Goal: Ask a question: Seek information or help from site administrators or community

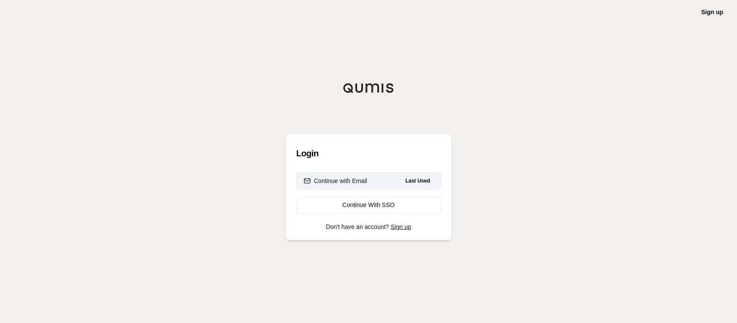
click at [340, 182] on div "Continue with Email" at bounding box center [336, 181] width 64 height 9
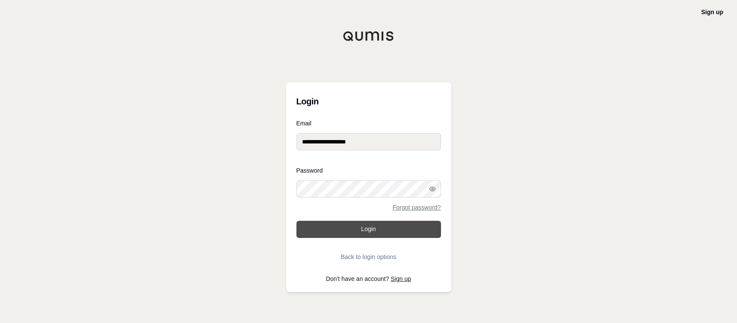
click at [356, 229] on button "Login" at bounding box center [368, 229] width 145 height 17
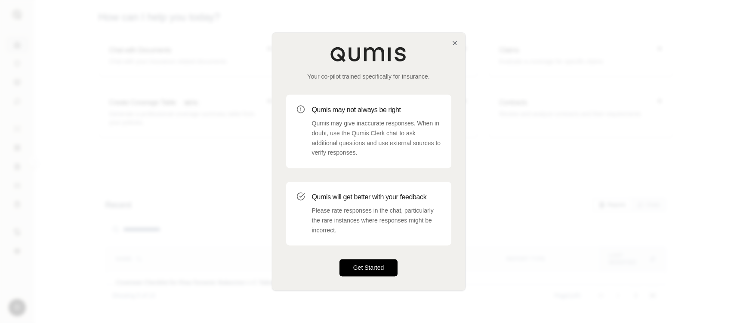
click at [358, 265] on button "Get Started" at bounding box center [368, 268] width 58 height 17
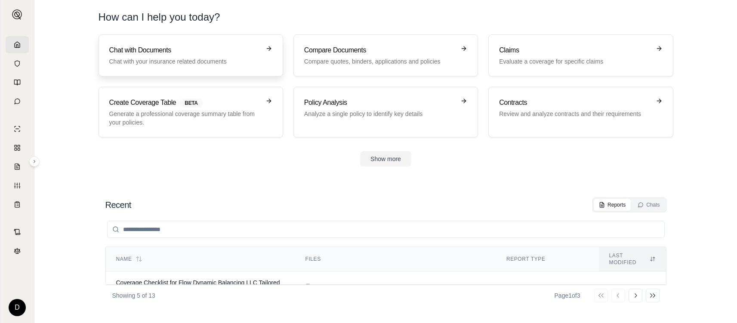
click at [198, 60] on p "Chat with your insurance related documents" at bounding box center [184, 61] width 151 height 9
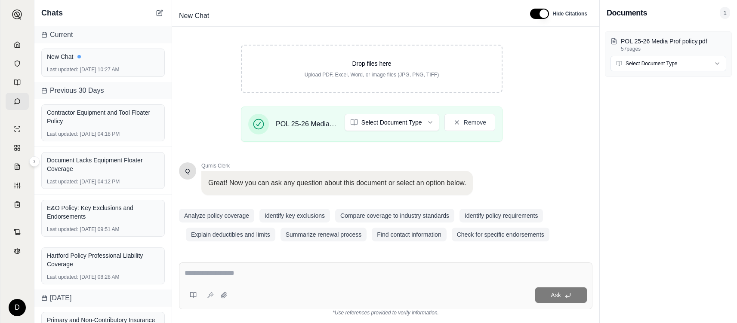
scroll to position [141, 0]
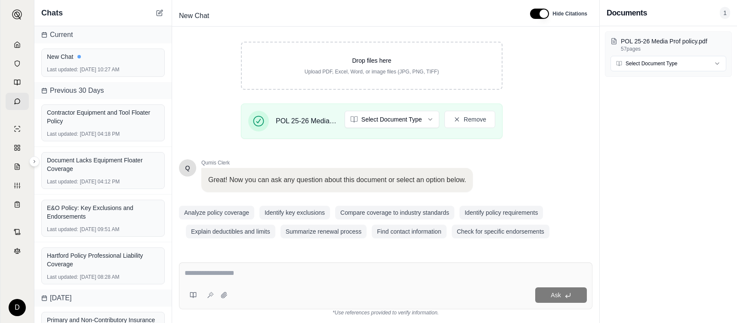
click at [212, 276] on textarea at bounding box center [386, 273] width 402 height 10
type textarea "**********"
drag, startPoint x: 237, startPoint y: 277, endPoint x: 185, endPoint y: 278, distance: 51.6
click at [185, 278] on textarea "**********" at bounding box center [386, 273] width 402 height 10
paste textarea "**********"
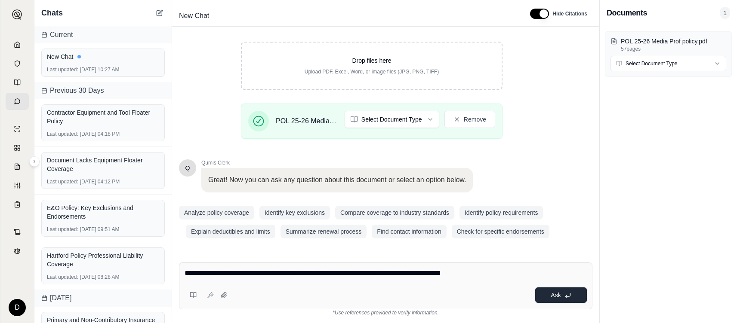
type textarea "**********"
click at [572, 298] on button "Ask" at bounding box center [561, 295] width 52 height 15
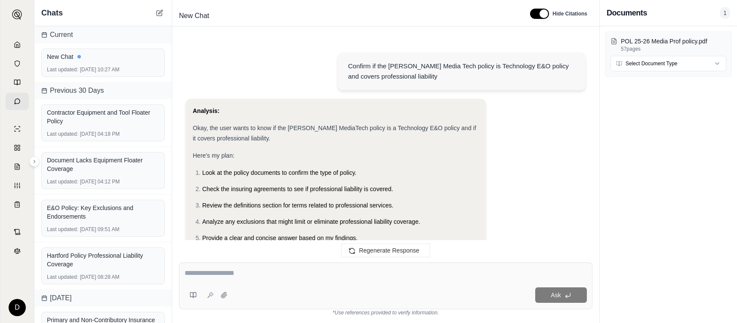
scroll to position [470, 0]
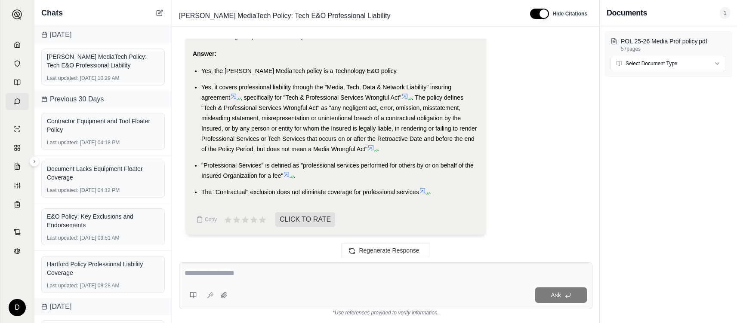
click at [213, 271] on textarea at bounding box center [386, 273] width 402 height 10
type textarea "**********"
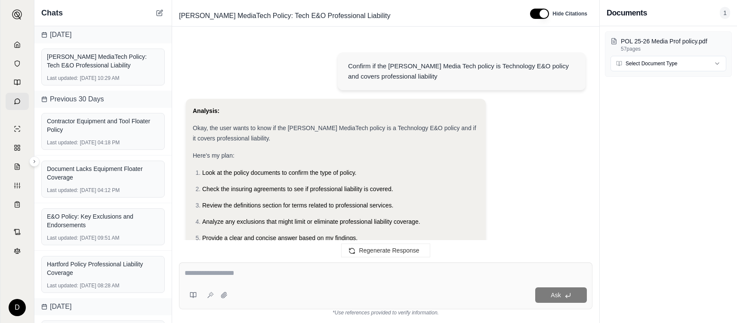
scroll to position [969, 0]
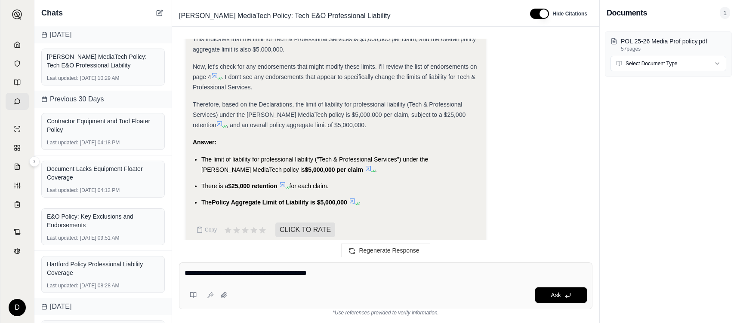
type textarea "**********"
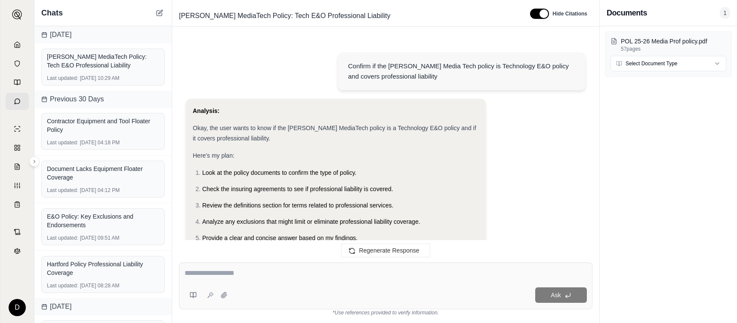
scroll to position [1384, 0]
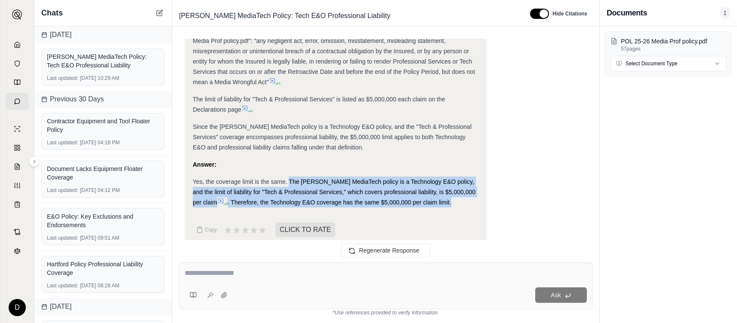
drag, startPoint x: 290, startPoint y: 171, endPoint x: 451, endPoint y: 193, distance: 162.8
click at [451, 193] on div "Yes, the coverage limit is the same. The [PERSON_NAME] MediaTech policy is a Te…" at bounding box center [336, 192] width 286 height 31
copy div "The [PERSON_NAME] MediaTech policy is a Technology E&O policy, and the limit of…"
click at [218, 199] on icon at bounding box center [220, 201] width 5 height 5
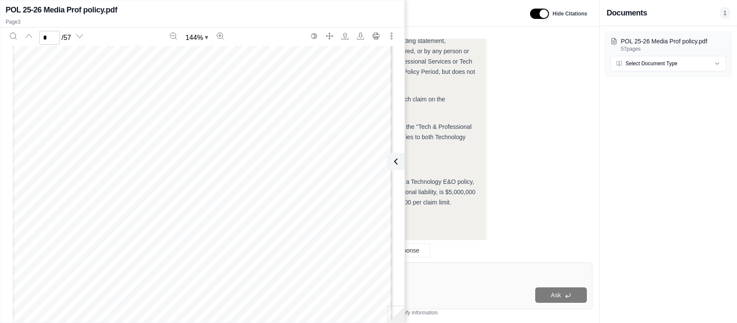
scroll to position [3649, 0]
click at [547, 161] on div "Analysis: The user is asking if the coverage limit for Technology E&O is the sa…" at bounding box center [386, 66] width 400 height 372
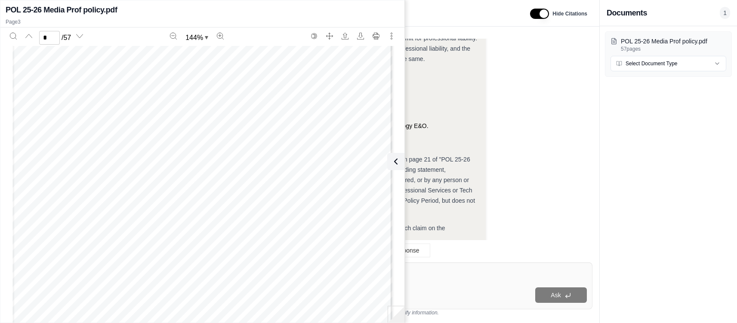
scroll to position [3004, 0]
type input "*"
click at [532, 86] on div "Analysis: The user is asking if the coverage limit for Technology E&O is the sa…" at bounding box center [386, 195] width 400 height 372
click at [395, 165] on icon at bounding box center [394, 162] width 10 height 10
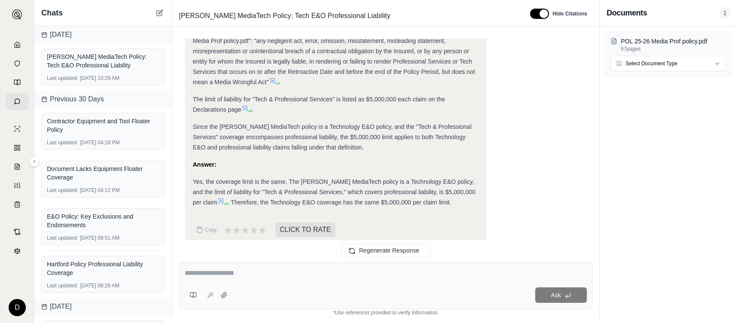
scroll to position [1341, 0]
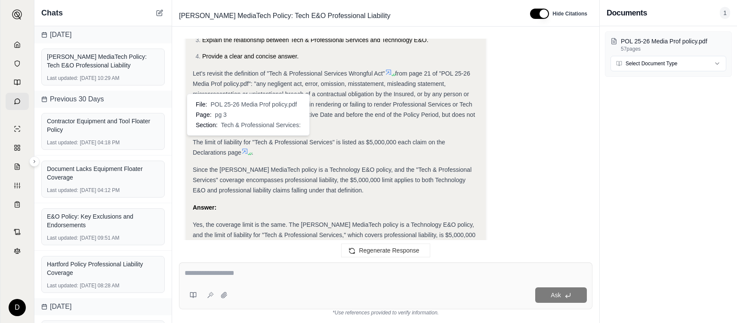
click at [246, 148] on icon at bounding box center [244, 151] width 7 height 7
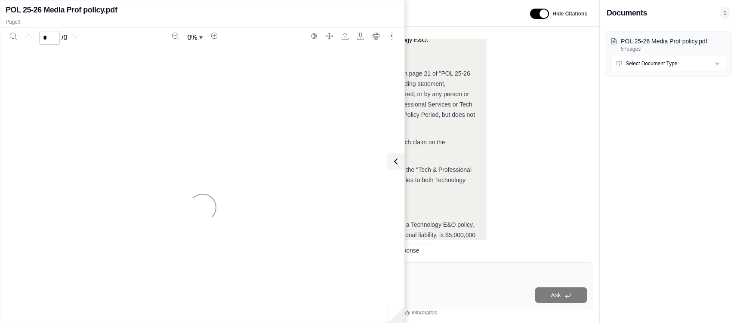
scroll to position [1384, 0]
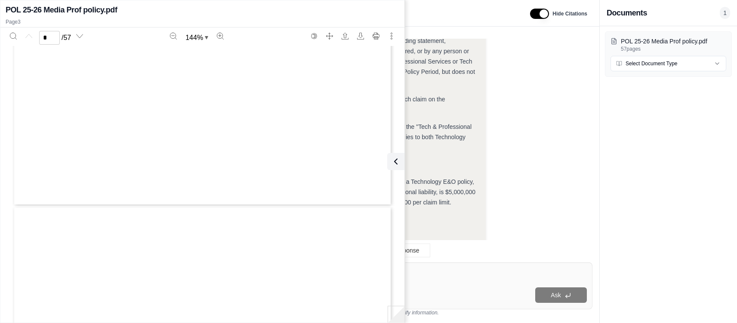
type input "*"
click at [397, 165] on icon at bounding box center [394, 162] width 10 height 10
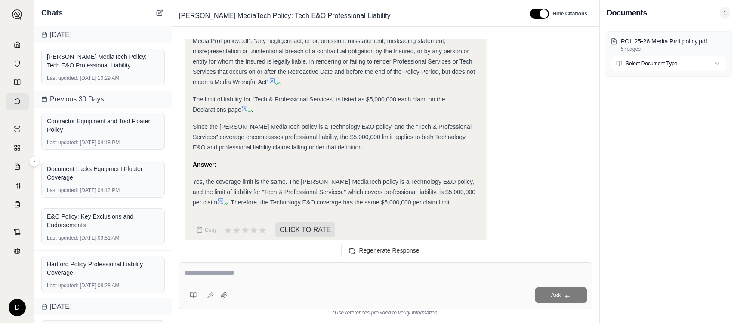
click at [271, 77] on icon at bounding box center [272, 80] width 7 height 7
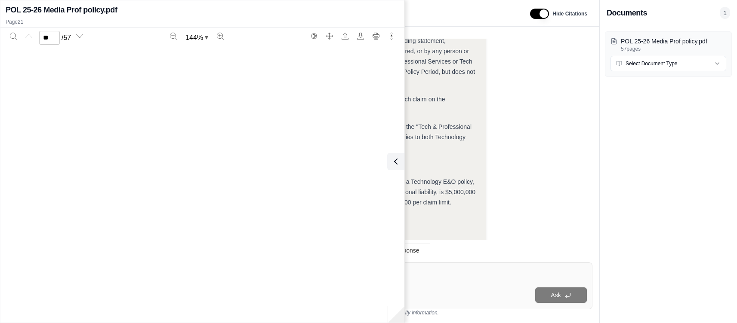
type input "**"
click at [375, 35] on icon "Print" at bounding box center [375, 36] width 7 height 7
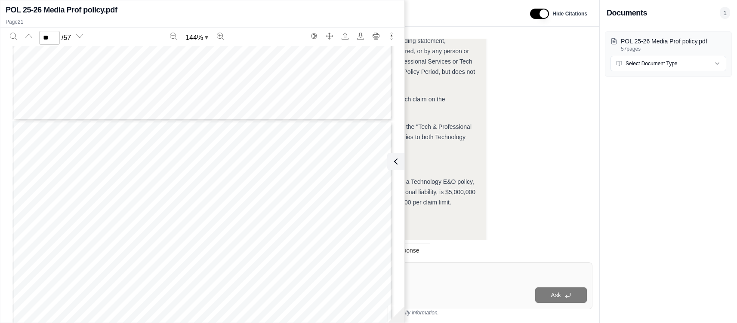
scroll to position [9743, 0]
click at [396, 166] on icon at bounding box center [394, 162] width 10 height 10
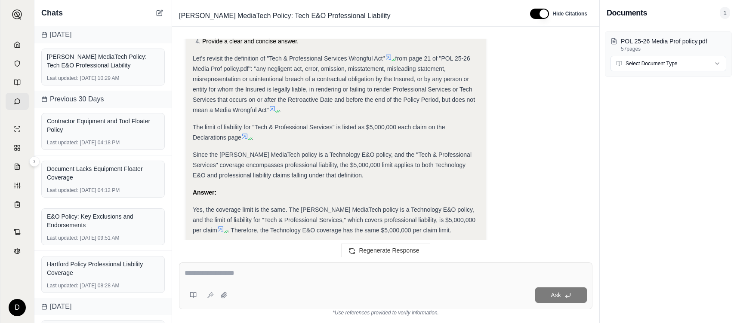
scroll to position [1341, 0]
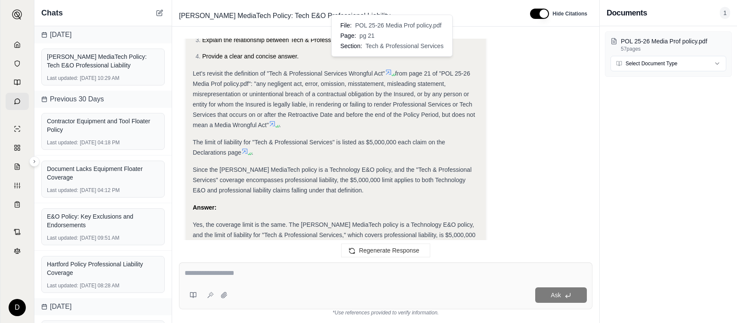
click at [390, 70] on icon at bounding box center [388, 72] width 5 height 5
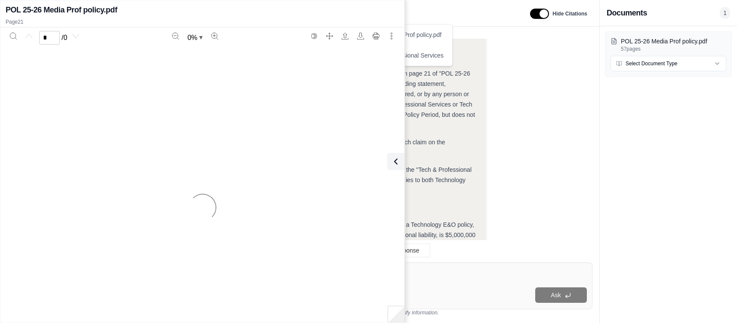
scroll to position [1384, 0]
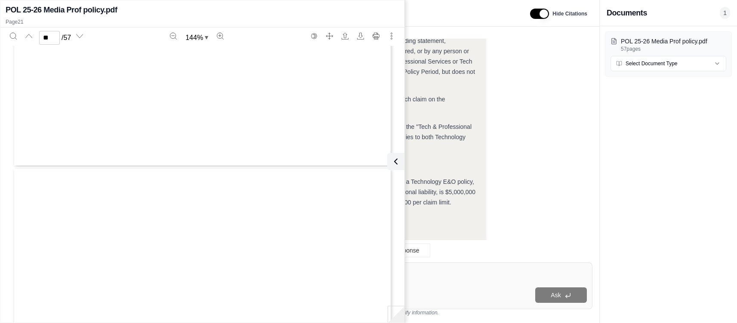
type input "**"
click at [392, 166] on icon at bounding box center [394, 162] width 10 height 10
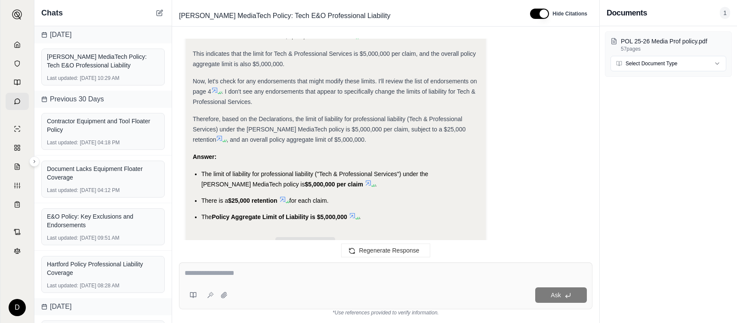
scroll to position [911, 0]
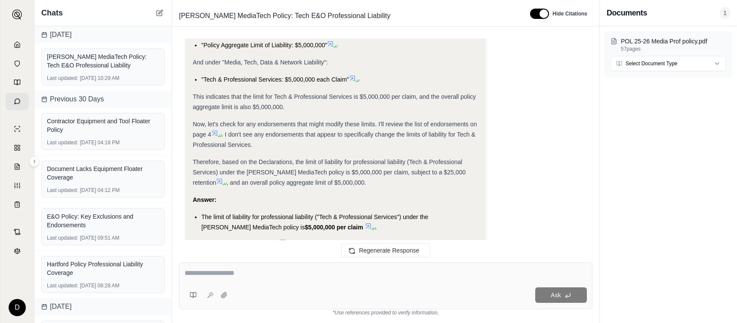
click at [223, 178] on icon at bounding box center [219, 181] width 7 height 7
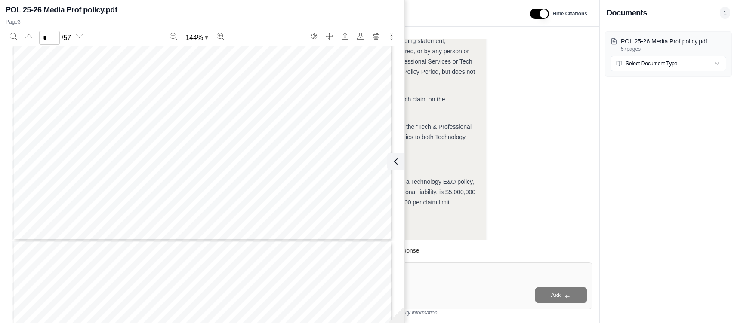
scroll to position [983, 0]
type input "*"
click at [381, 38] on button "Print" at bounding box center [376, 36] width 14 height 14
click at [391, 160] on icon at bounding box center [394, 162] width 10 height 10
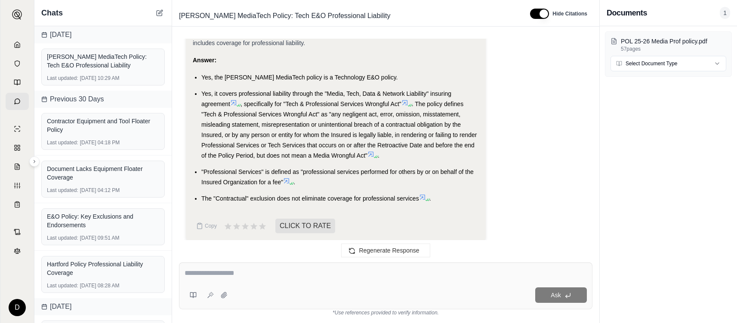
scroll to position [438, 0]
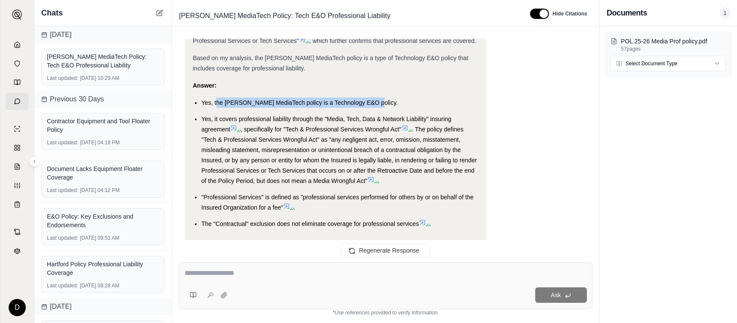
drag, startPoint x: 215, startPoint y: 101, endPoint x: 371, endPoint y: 102, distance: 155.3
click at [371, 102] on li "Yes, the [PERSON_NAME] MediaTech policy is a Technology E&O policy." at bounding box center [339, 103] width 277 height 10
click at [203, 112] on ul "Yes, the [PERSON_NAME] MediaTech policy is a Technology E&O policy. Yes, it cov…" at bounding box center [336, 164] width 286 height 132
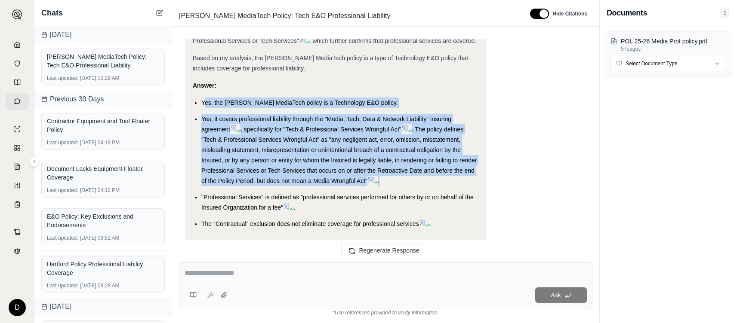
drag, startPoint x: 203, startPoint y: 101, endPoint x: 450, endPoint y: 181, distance: 259.4
click at [450, 181] on ul "Yes, the [PERSON_NAME] MediaTech policy is a Technology E&O policy. Yes, it cov…" at bounding box center [336, 164] width 286 height 132
copy ul "es, the [PERSON_NAME] MediaTech policy is a Technology E&O policy. Yes, it cove…"
click at [225, 274] on textarea at bounding box center [386, 273] width 402 height 10
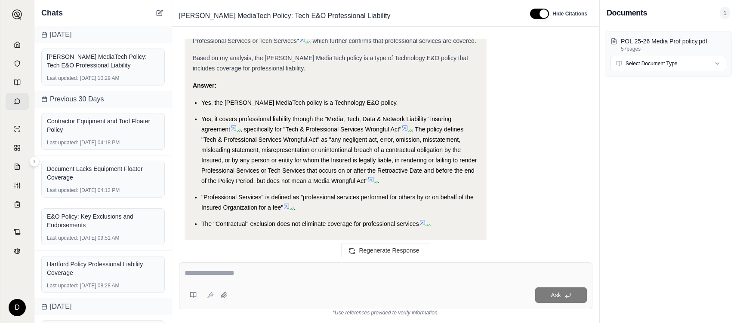
scroll to position [1384, 0]
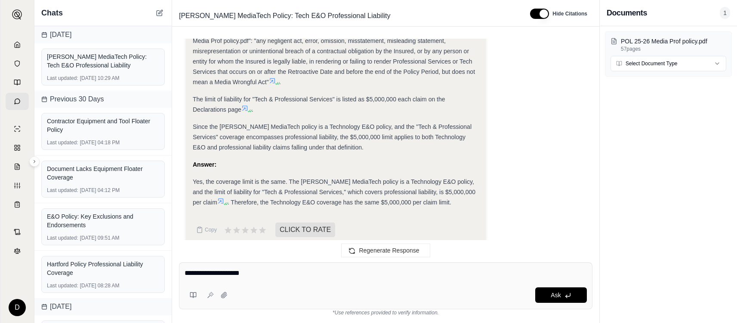
type textarea "**********"
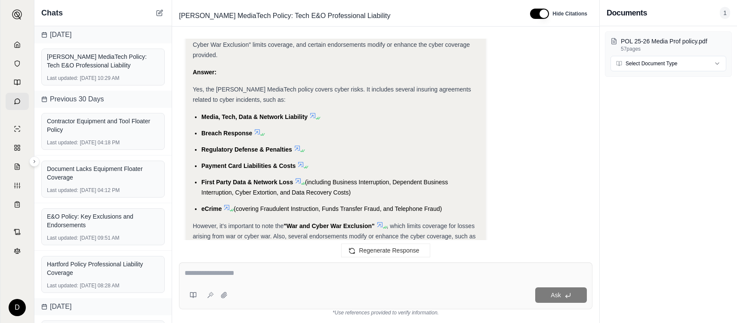
scroll to position [2245, 0]
drag, startPoint x: 193, startPoint y: 67, endPoint x: 446, endPoint y: 188, distance: 280.8
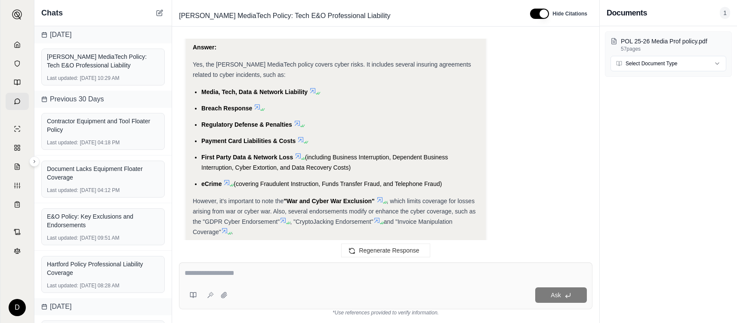
scroll to position [2288, 0]
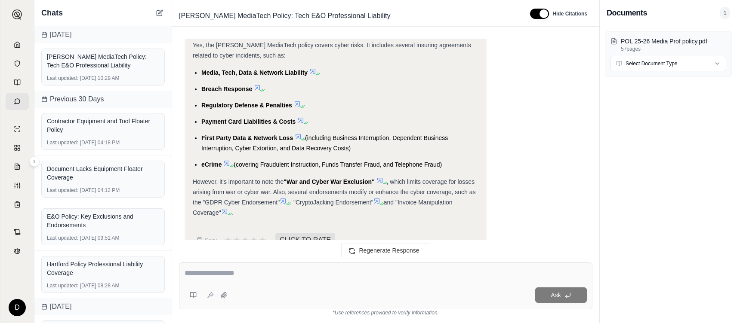
copy div "Yes, the [PERSON_NAME] MediaTech policy covers cyber risks. It includes several…"
click at [231, 273] on textarea at bounding box center [386, 273] width 402 height 10
click at [264, 274] on textarea "**********" at bounding box center [386, 273] width 402 height 10
type textarea "**********"
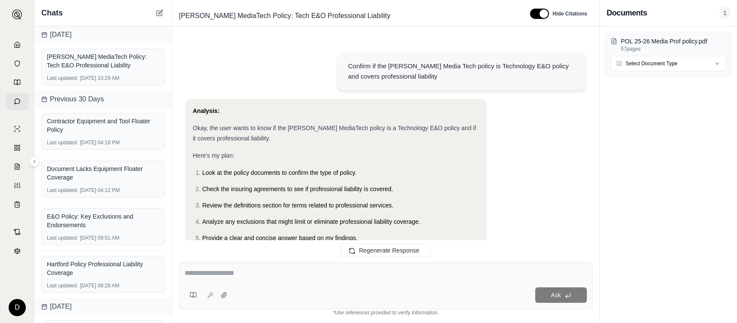
scroll to position [2615, 0]
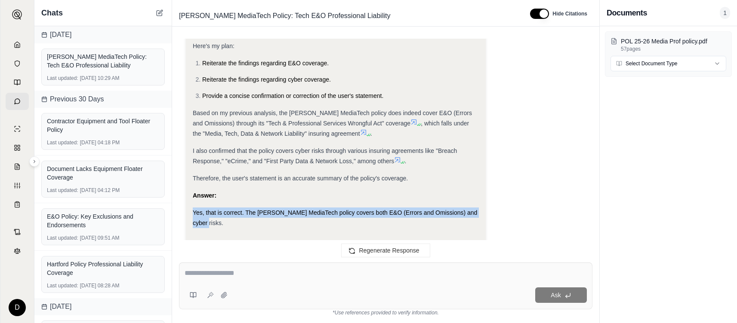
drag, startPoint x: 193, startPoint y: 179, endPoint x: 237, endPoint y: 191, distance: 45.0
click at [237, 208] on div "Yes, that is correct. The [PERSON_NAME] MediaTech policy covers both E&O (Error…" at bounding box center [336, 218] width 286 height 21
copy span "Yes, that is correct. The [PERSON_NAME] MediaTech policy covers both E&O (Error…"
